Goal: Navigation & Orientation: Find specific page/section

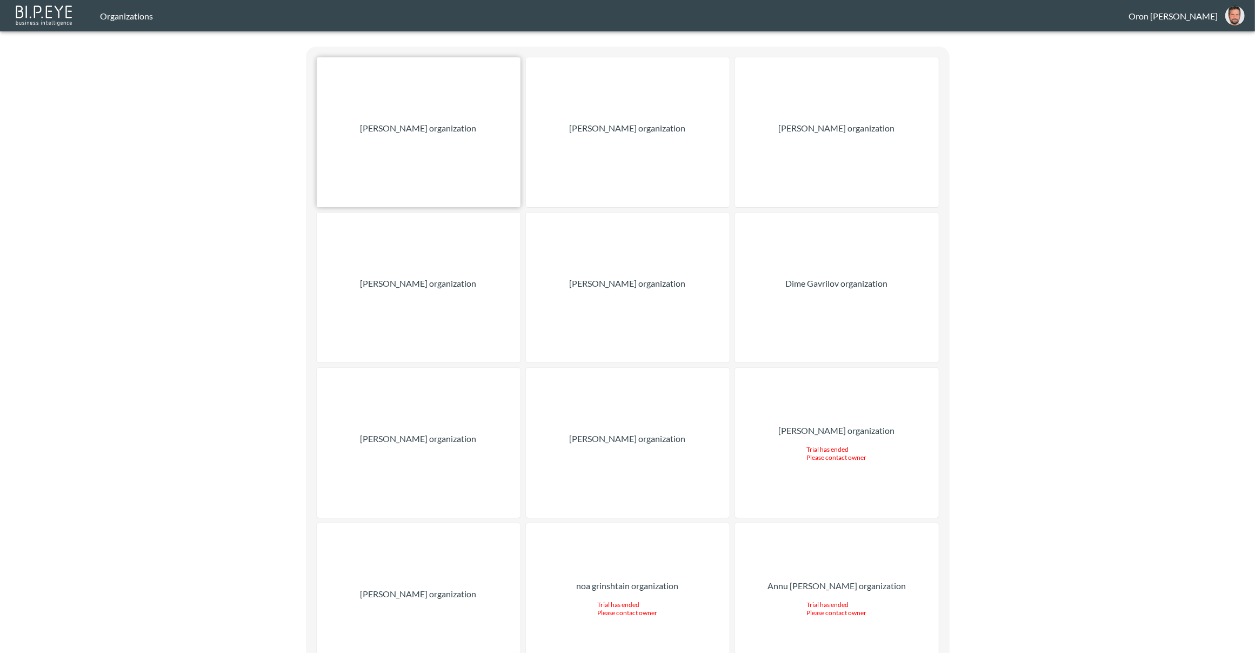
click at [392, 100] on div "[PERSON_NAME] organization" at bounding box center [419, 132] width 204 height 150
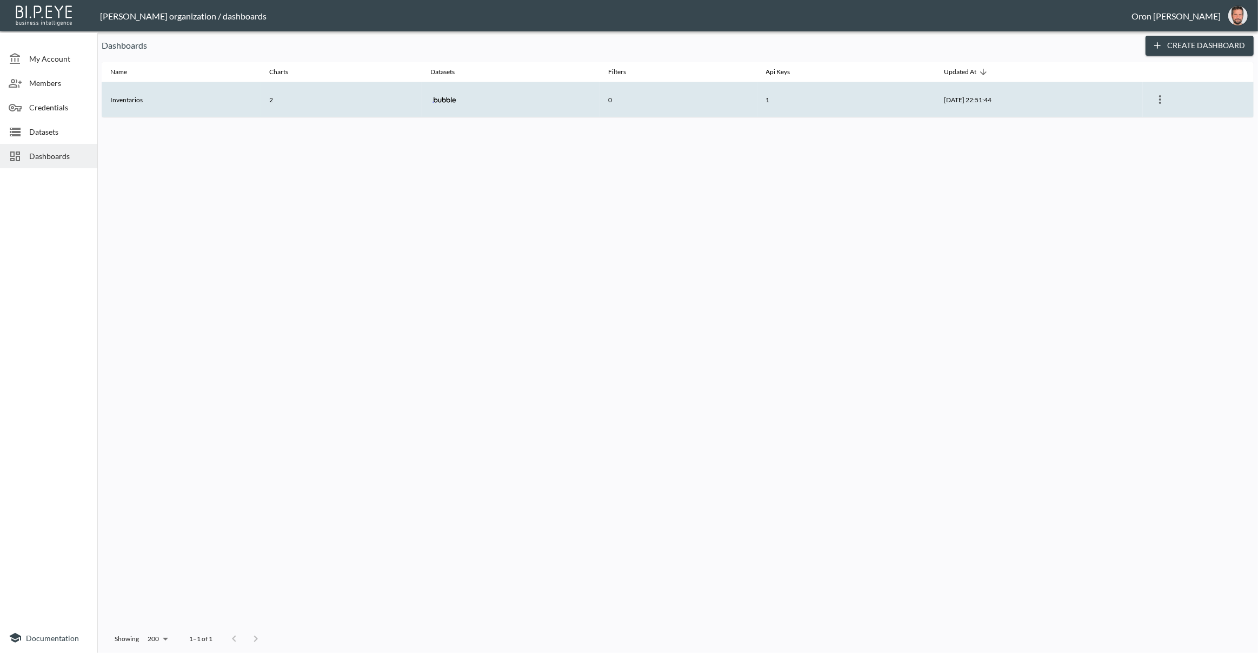
click at [157, 104] on th "Inventarios" at bounding box center [181, 99] width 159 height 35
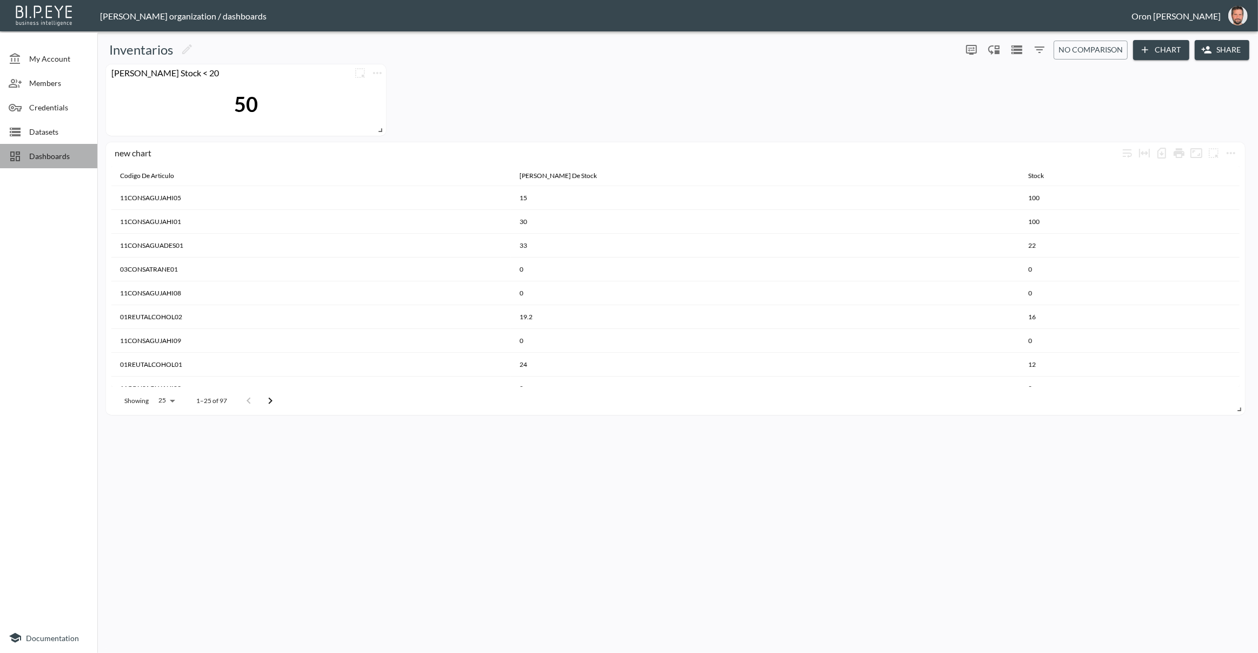
click at [65, 161] on span "Dashboards" at bounding box center [58, 155] width 59 height 11
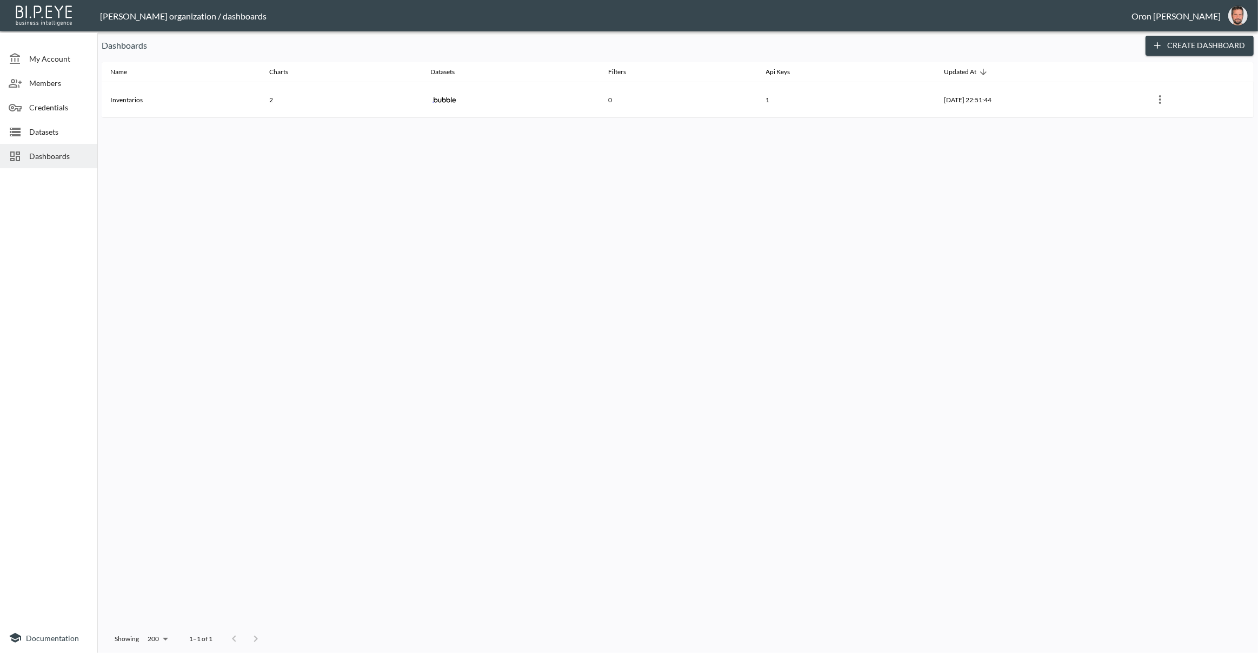
click at [69, 131] on span "Datasets" at bounding box center [58, 131] width 59 height 11
